Goal: Check status: Check status

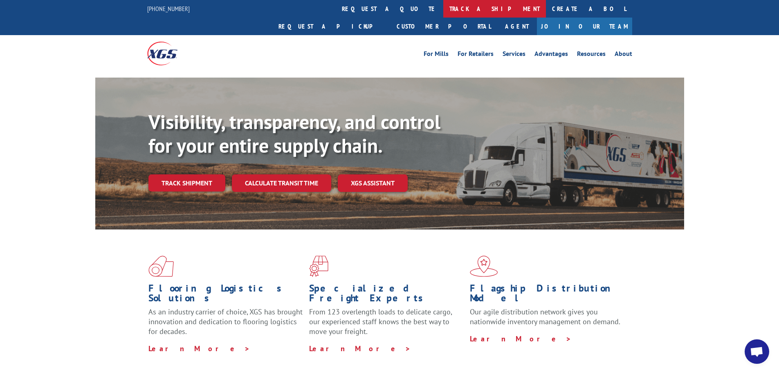
click at [443, 4] on link "track a shipment" at bounding box center [494, 9] width 103 height 18
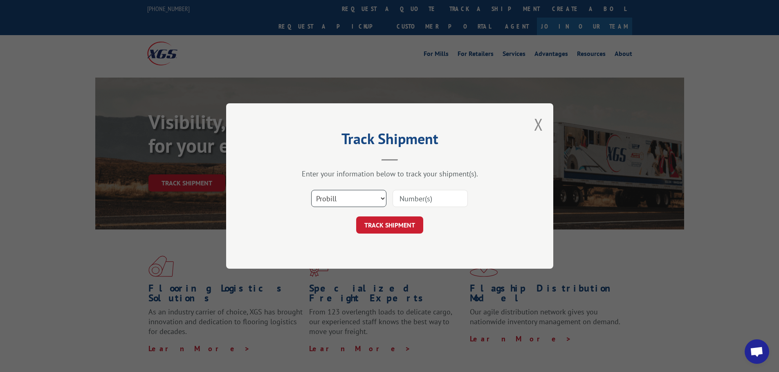
click at [364, 195] on select "Select category... Probill BOL PO" at bounding box center [348, 198] width 75 height 17
select select "bol"
click at [311, 190] on select "Select category... Probill BOL PO" at bounding box center [348, 198] width 75 height 17
paste input "54396351"
type input "54396351"
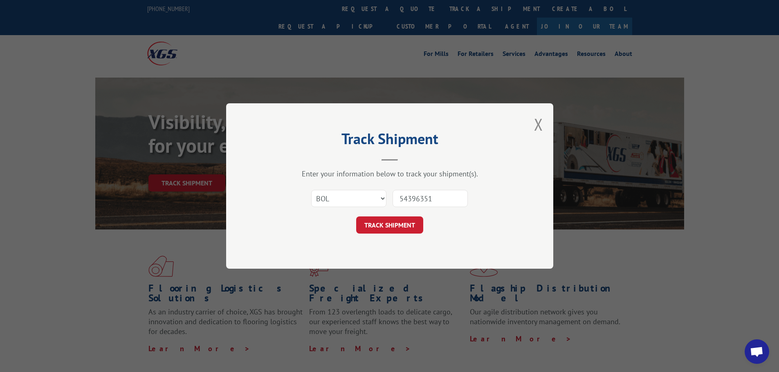
click at [385, 229] on button "TRACK SHIPMENT" at bounding box center [389, 225] width 67 height 17
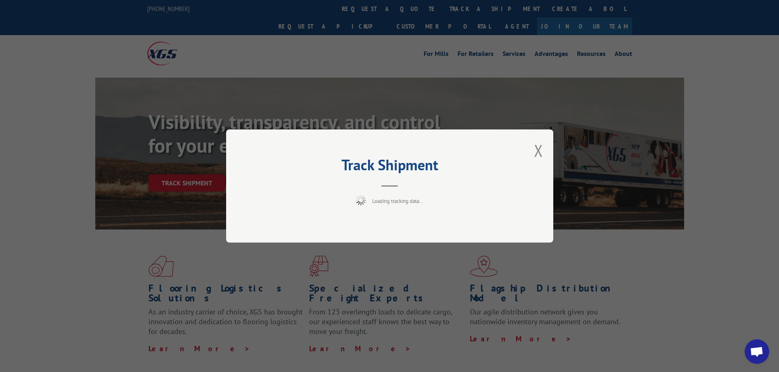
click at [385, 222] on div "Track Shipment Loading tracking data..." at bounding box center [389, 186] width 327 height 113
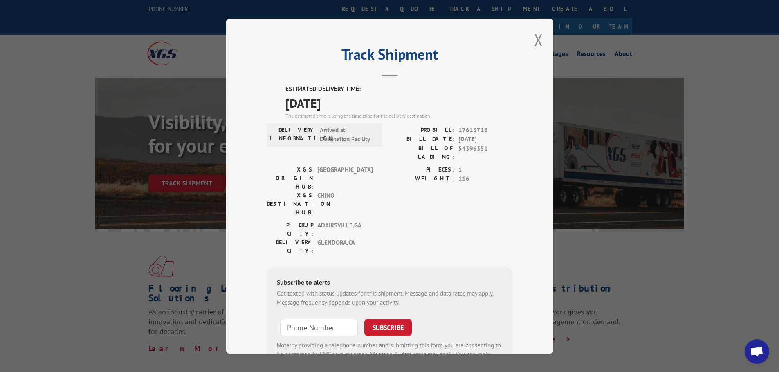
scroll to position [41, 0]
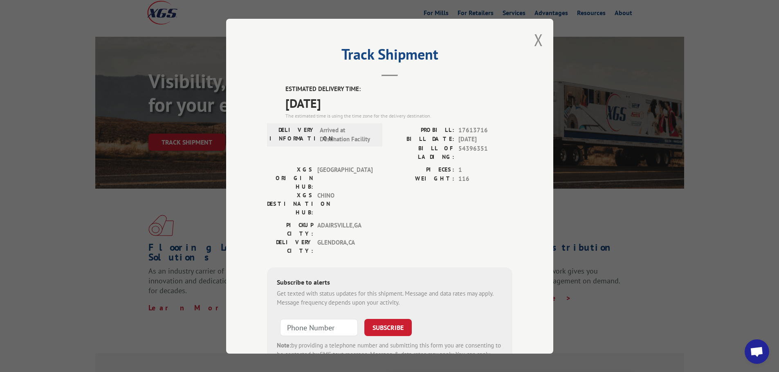
click at [689, 275] on div "Track Shipment ESTIMATED DELIVERY TIME: [DATE] The estimated time is using the …" at bounding box center [389, 186] width 779 height 372
click at [530, 37] on div "Track Shipment ESTIMATED DELIVERY TIME: [DATE] The estimated time is using the …" at bounding box center [389, 186] width 327 height 335
drag, startPoint x: 535, startPoint y: 37, endPoint x: 528, endPoint y: 81, distance: 45.1
click at [535, 37] on button "Close modal" at bounding box center [538, 40] width 9 height 22
